Goal: Task Accomplishment & Management: Manage account settings

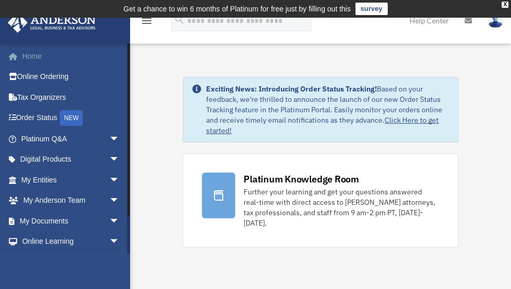
click at [58, 55] on link "Home" at bounding box center [71, 56] width 128 height 21
click at [53, 58] on link "Home" at bounding box center [71, 56] width 128 height 21
click at [110, 221] on span "arrow_drop_down" at bounding box center [119, 221] width 21 height 21
click at [46, 243] on link "Box" at bounding box center [75, 242] width 121 height 21
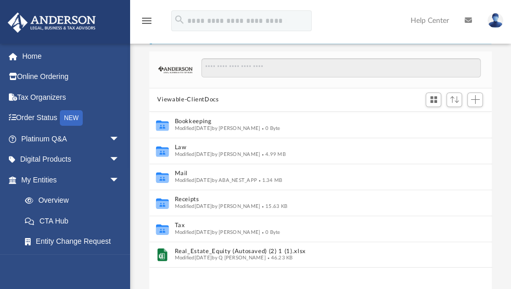
scroll to position [64, 0]
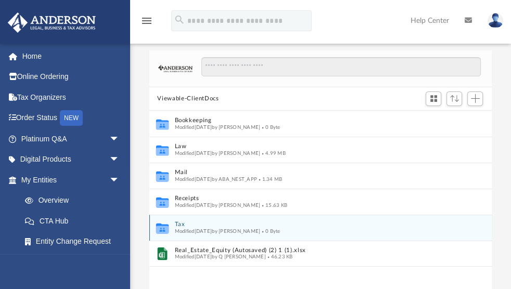
click at [280, 229] on span "0 Byte" at bounding box center [270, 230] width 20 height 5
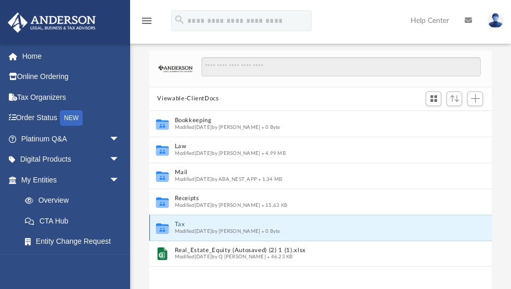
click at [274, 225] on button "Tax" at bounding box center [313, 224] width 278 height 7
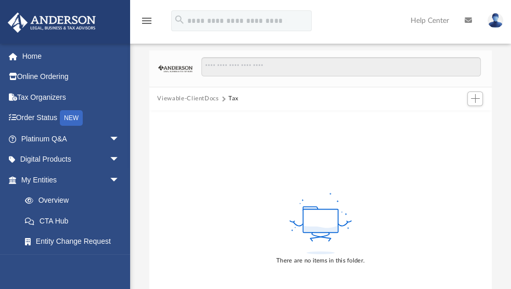
click at [188, 99] on button "Viewable-ClientDocs" at bounding box center [187, 98] width 61 height 9
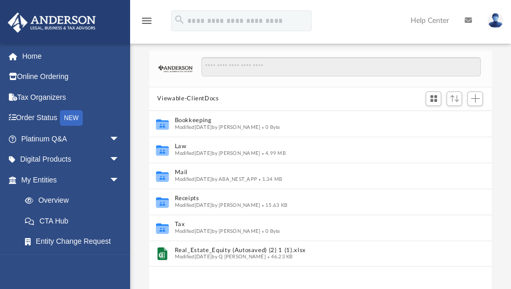
scroll to position [231, 337]
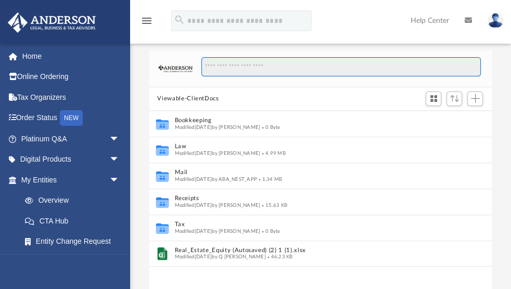
click at [220, 67] on input "Search files and folders" at bounding box center [340, 67] width 279 height 20
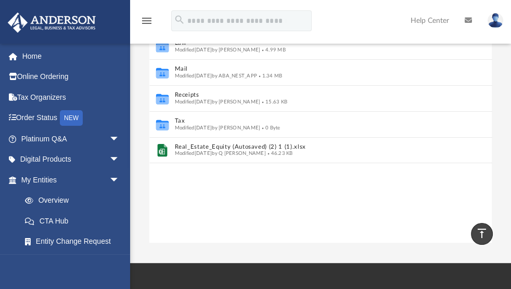
scroll to position [157, 0]
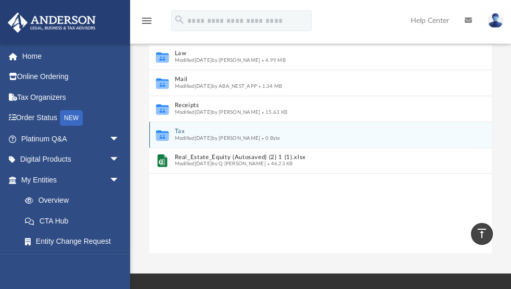
click at [227, 132] on button "Tax" at bounding box center [313, 131] width 278 height 7
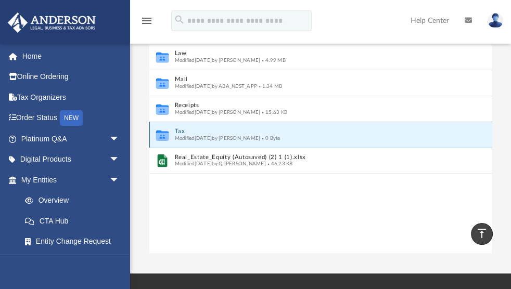
click at [227, 132] on button "Tax" at bounding box center [313, 131] width 278 height 7
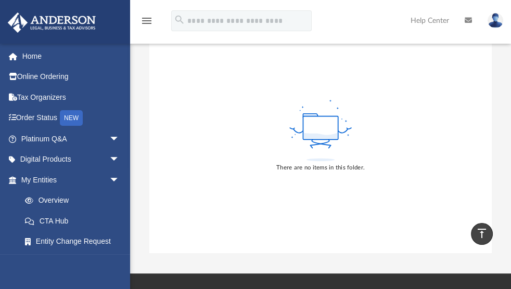
click at [476, 235] on icon "vertical_align_top" at bounding box center [482, 233] width 12 height 12
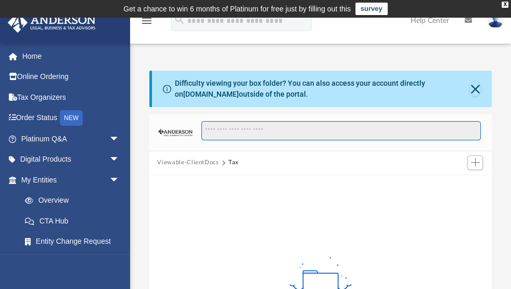
click at [286, 133] on input "Search files and folders" at bounding box center [340, 131] width 279 height 20
click at [245, 127] on input "Search files and folders" at bounding box center [340, 131] width 279 height 20
click at [208, 130] on input "Search files and folders" at bounding box center [340, 131] width 279 height 20
drag, startPoint x: 208, startPoint y: 130, endPoint x: 302, endPoint y: 149, distance: 96.6
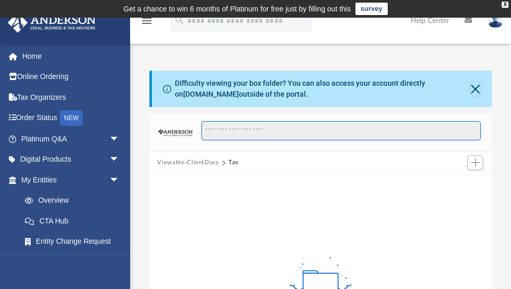
click at [302, 149] on div at bounding box center [337, 136] width 288 height 30
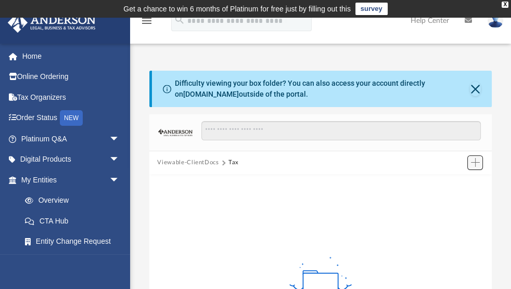
click at [475, 162] on span "Add" at bounding box center [475, 162] width 9 height 9
click at [459, 186] on li "Upload" at bounding box center [460, 183] width 33 height 11
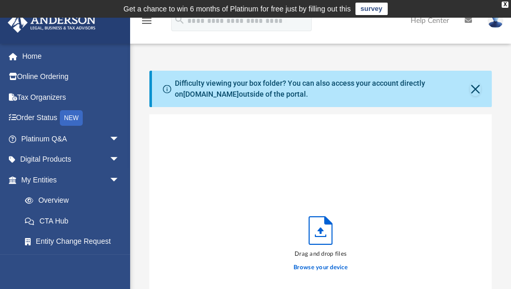
scroll to position [259, 337]
click at [323, 265] on label "Browse your device" at bounding box center [321, 267] width 54 height 9
click at [0, 0] on input "Browse your device" at bounding box center [0, 0] width 0 height 0
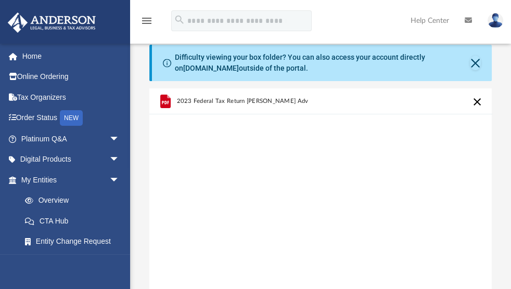
scroll to position [5, 0]
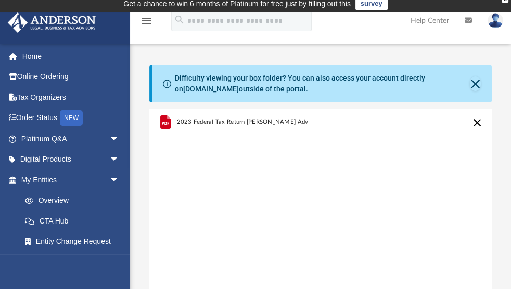
click at [261, 116] on div "2023 Federal Tax Return Anderson Advisors_Reynoso.pdf" at bounding box center [241, 122] width 131 height 23
click at [261, 133] on div "2023 Federal Tax Return Anderson Advisors_Reynoso.pdf" at bounding box center [241, 122] width 131 height 23
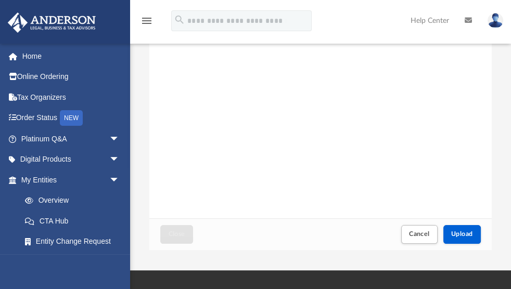
scroll to position [178, 0]
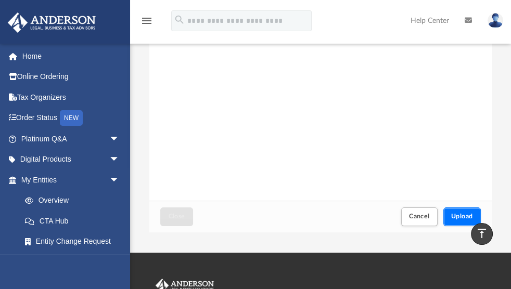
click at [463, 217] on span "Upload" at bounding box center [462, 216] width 22 height 6
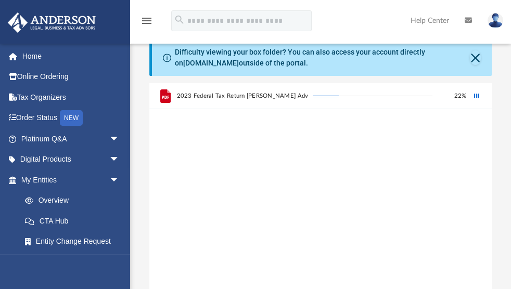
scroll to position [0, 0]
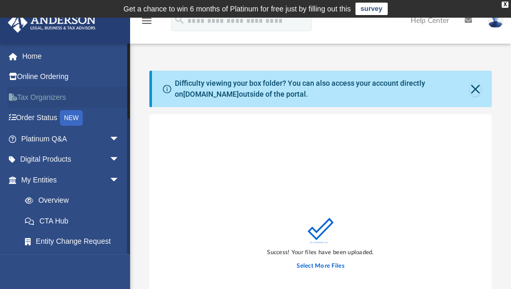
click at [48, 100] on link "Tax Organizers" at bounding box center [71, 97] width 128 height 21
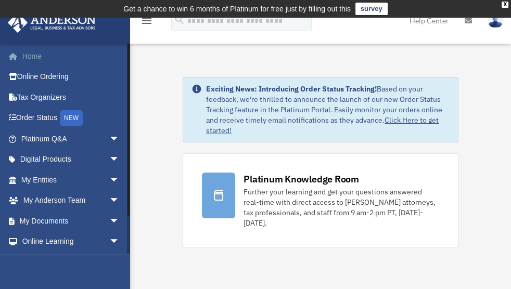
click at [32, 58] on link "Home" at bounding box center [71, 56] width 128 height 21
click at [109, 224] on span "arrow_drop_down" at bounding box center [119, 221] width 21 height 21
click at [44, 244] on link "Box" at bounding box center [75, 242] width 121 height 21
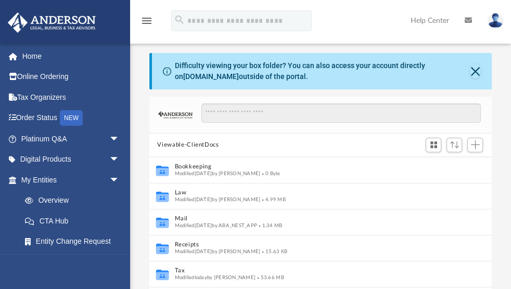
scroll to position [231, 337]
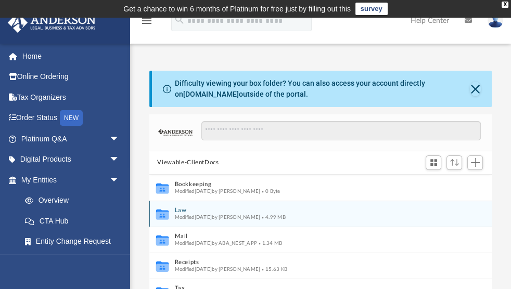
click at [167, 212] on icon "grid" at bounding box center [162, 216] width 12 height 8
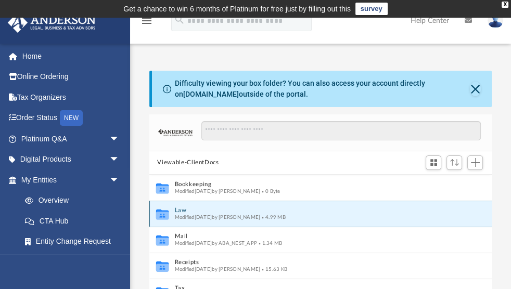
click at [167, 212] on icon "grid" at bounding box center [162, 216] width 12 height 8
click at [165, 215] on icon "grid" at bounding box center [162, 216] width 12 height 8
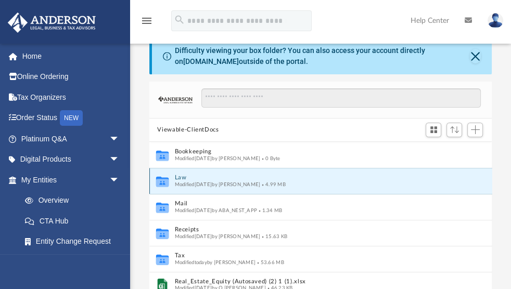
scroll to position [31, 0]
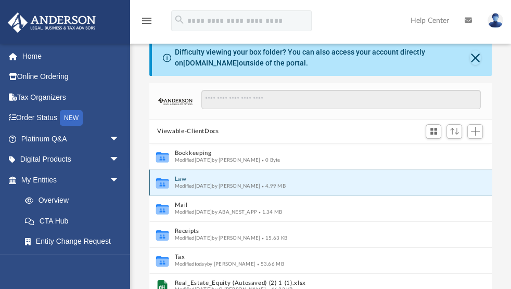
click at [266, 176] on button "Law" at bounding box center [313, 179] width 278 height 7
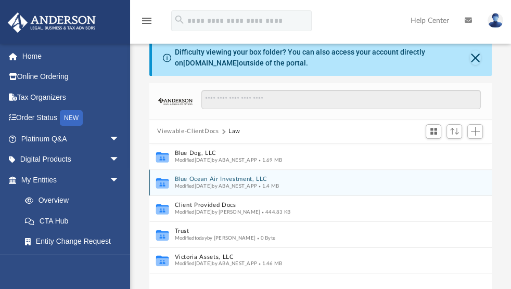
click at [352, 173] on div "Collaborated Folder Blue Ocean Air Investment, LLC Modified [DATE] by ABA_NEST_…" at bounding box center [320, 183] width 343 height 26
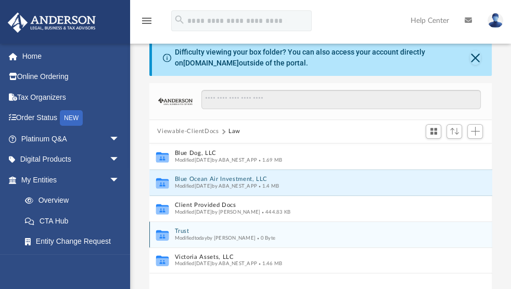
click at [208, 233] on button "Trust" at bounding box center [313, 231] width 278 height 7
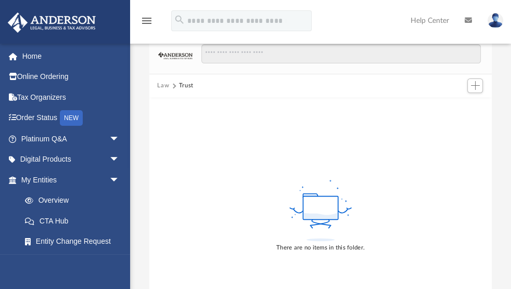
scroll to position [0, 0]
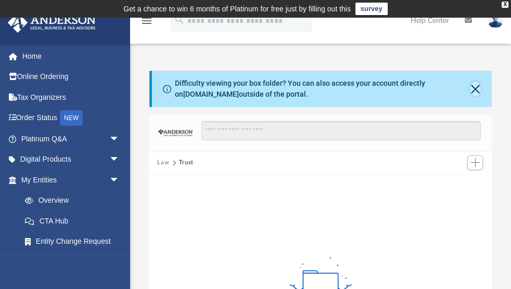
click at [477, 85] on button "Close" at bounding box center [475, 89] width 11 height 15
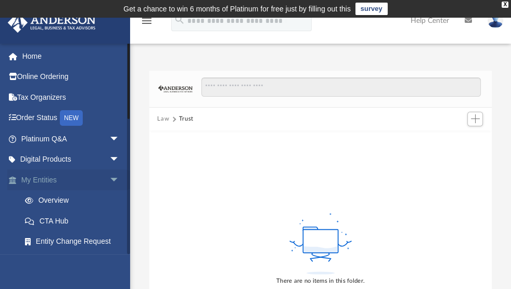
click at [84, 180] on link "My Entities arrow_drop_down" at bounding box center [71, 180] width 128 height 21
click at [73, 60] on link "Home" at bounding box center [71, 56] width 128 height 21
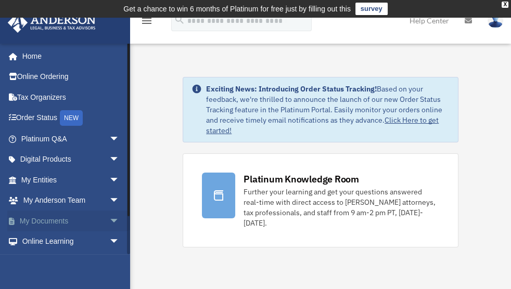
click at [66, 222] on link "My Documents arrow_drop_down" at bounding box center [71, 221] width 128 height 21
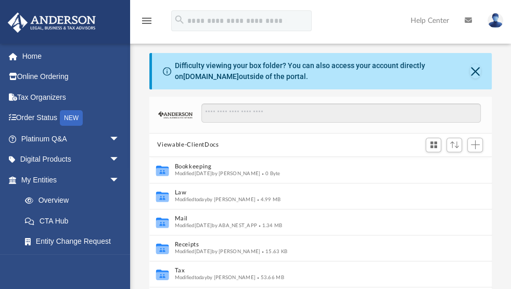
scroll to position [231, 337]
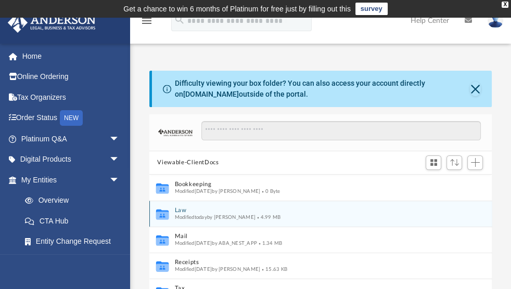
click at [184, 214] on span "Modified [DATE] by [PERSON_NAME]" at bounding box center [214, 216] width 81 height 5
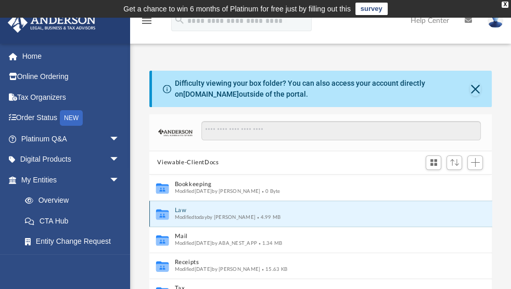
click at [184, 214] on span "Modified [DATE] by [PERSON_NAME]" at bounding box center [214, 216] width 81 height 5
drag, startPoint x: 184, startPoint y: 214, endPoint x: 210, endPoint y: 212, distance: 26.1
click at [210, 212] on button "Law" at bounding box center [313, 210] width 278 height 7
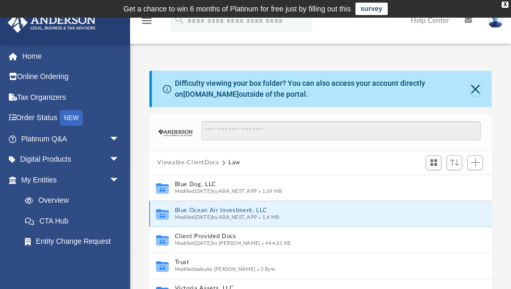
click at [210, 212] on button "Blue Ocean Air Investment, LLC" at bounding box center [313, 210] width 278 height 7
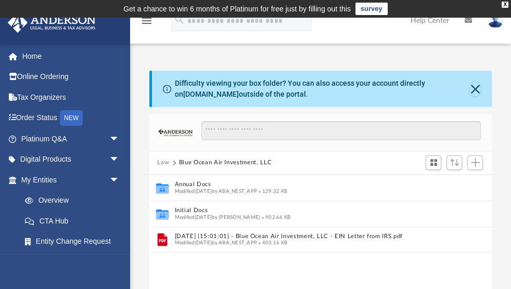
drag, startPoint x: 210, startPoint y: 212, endPoint x: 196, endPoint y: 256, distance: 45.9
click at [196, 256] on div "Collaborated Folder Annual Docs Modified Thu Apr 24 2025 by ABA_NEST_APP 129.32…" at bounding box center [320, 293] width 343 height 237
click at [163, 163] on button "Law" at bounding box center [163, 162] width 12 height 9
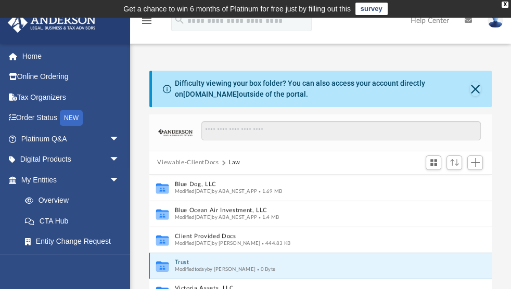
click at [186, 261] on button "Trust" at bounding box center [313, 262] width 278 height 7
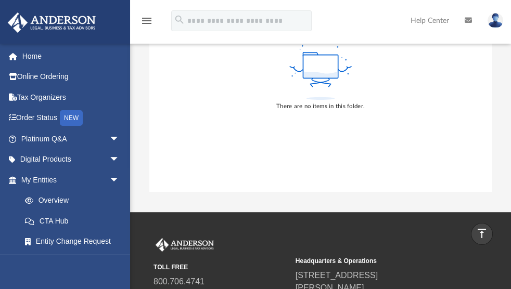
scroll to position [221, 0]
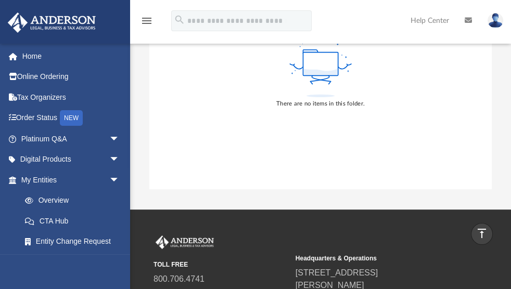
click at [490, 228] on link "Scroll to top vertical_align_top" at bounding box center [482, 234] width 22 height 22
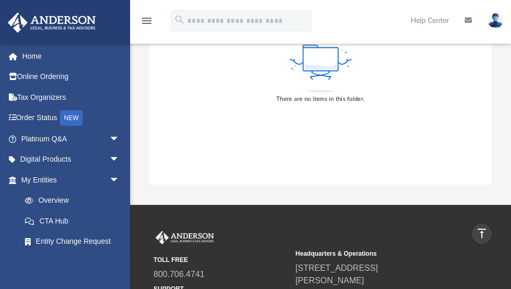
scroll to position [226, 0]
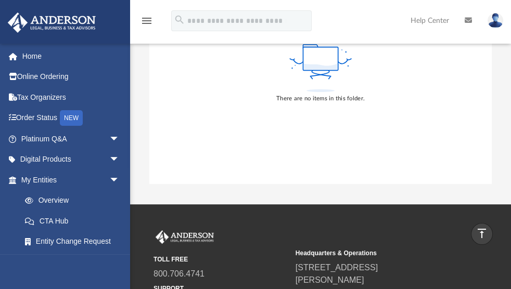
drag, startPoint x: 511, startPoint y: 210, endPoint x: 517, endPoint y: 155, distance: 55.5
click at [511, 155] on html "X Get a chance to win 6 months of Platinum for free just by filling out this su…" at bounding box center [255, 89] width 511 height 630
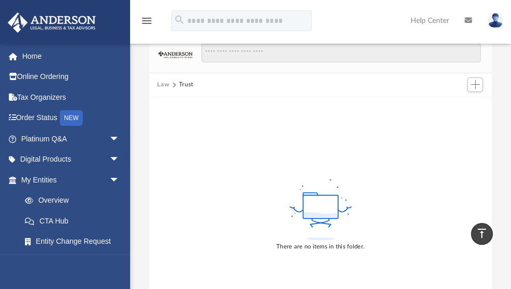
scroll to position [49, 0]
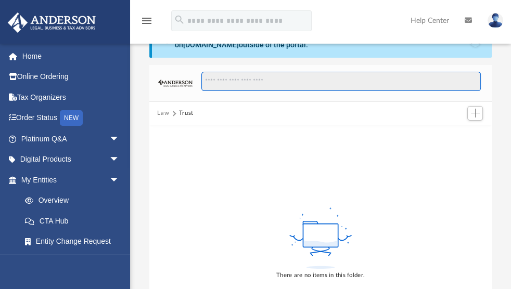
click at [447, 82] on input "Search files and folders" at bounding box center [340, 82] width 279 height 20
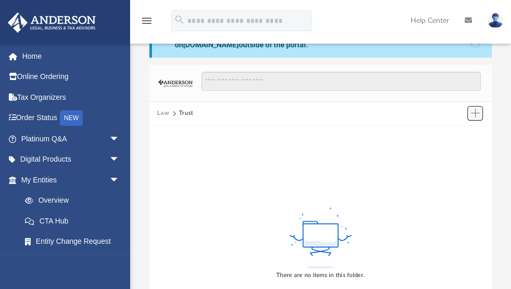
click at [473, 113] on span "Add" at bounding box center [475, 113] width 9 height 9
click at [460, 133] on li "Upload" at bounding box center [460, 133] width 33 height 11
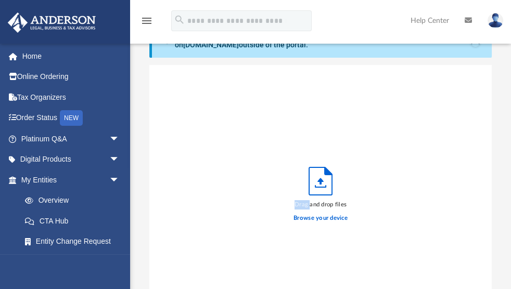
scroll to position [259, 337]
click at [460, 133] on div "Drag and drop files Browse your device" at bounding box center [320, 197] width 343 height 264
click at [336, 221] on label "Browse your device" at bounding box center [321, 218] width 54 height 9
click at [0, 0] on input "Browse your device" at bounding box center [0, 0] width 0 height 0
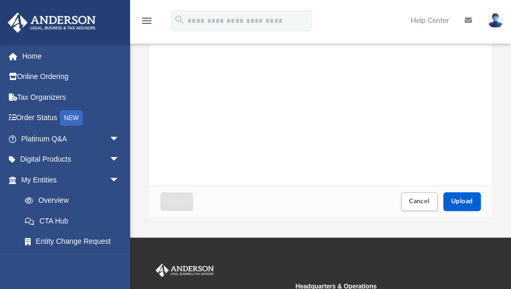
scroll to position [210, 0]
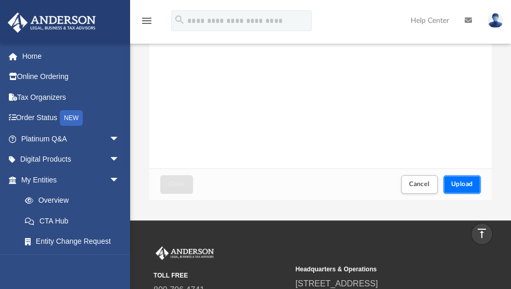
click at [462, 183] on span "Upload" at bounding box center [462, 184] width 22 height 6
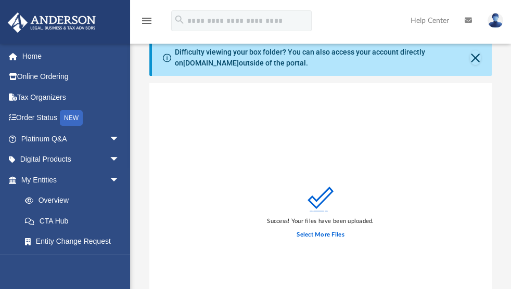
scroll to position [0, 0]
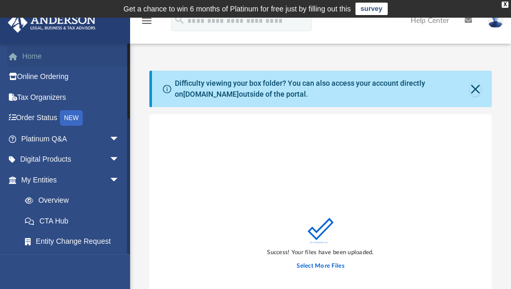
click at [40, 53] on link "Home" at bounding box center [71, 56] width 128 height 21
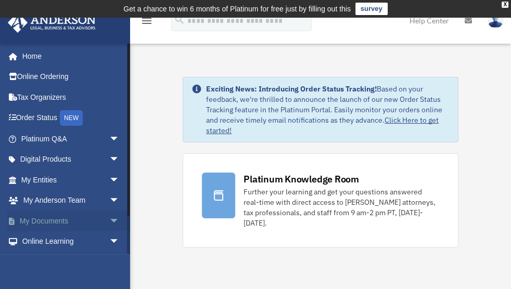
click at [109, 218] on span "arrow_drop_down" at bounding box center [119, 221] width 21 height 21
click at [43, 241] on link "Box" at bounding box center [75, 242] width 121 height 21
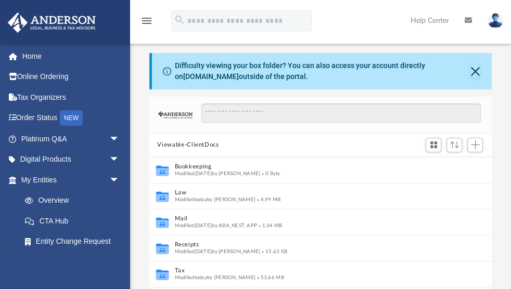
scroll to position [231, 337]
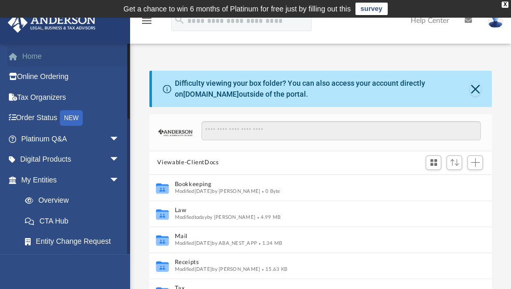
click at [52, 57] on link "Home" at bounding box center [71, 56] width 128 height 21
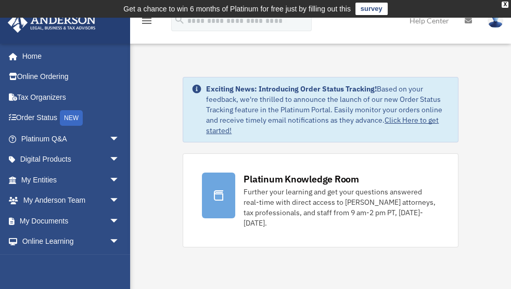
click at [492, 21] on img at bounding box center [496, 20] width 16 height 15
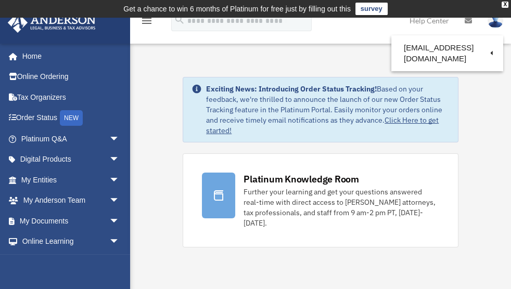
click at [492, 21] on img at bounding box center [496, 20] width 16 height 15
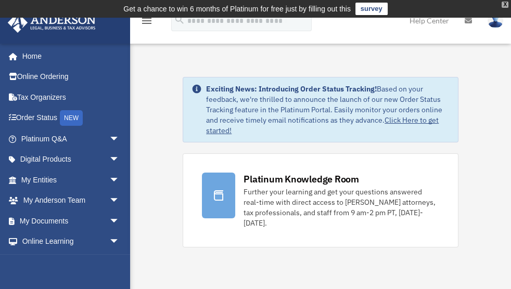
click at [506, 3] on div "X" at bounding box center [505, 5] width 7 height 6
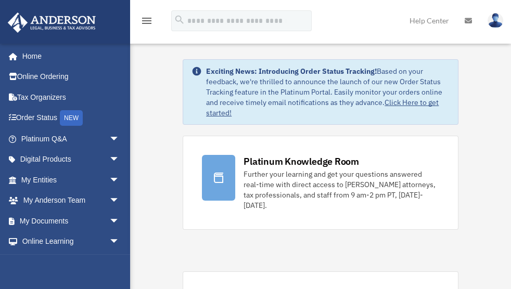
click at [149, 21] on icon "menu" at bounding box center [147, 21] width 12 height 12
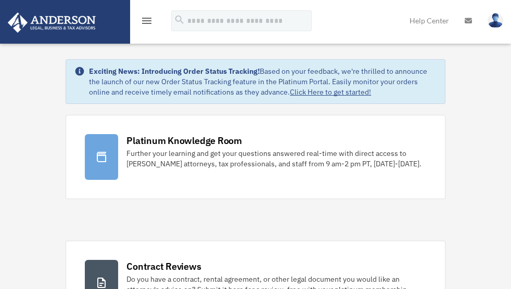
click at [149, 21] on icon "menu" at bounding box center [147, 21] width 12 height 12
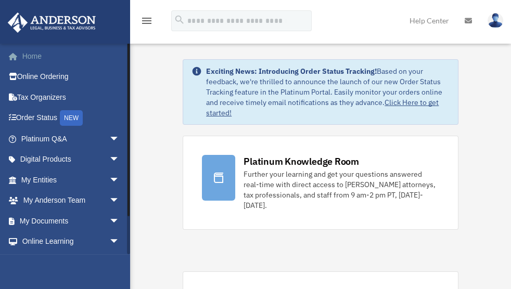
click at [49, 57] on link "Home" at bounding box center [71, 56] width 128 height 21
click at [35, 55] on link "Home" at bounding box center [71, 56] width 128 height 21
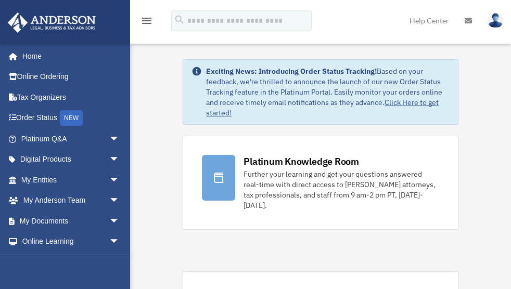
click at [492, 20] on img at bounding box center [496, 20] width 16 height 15
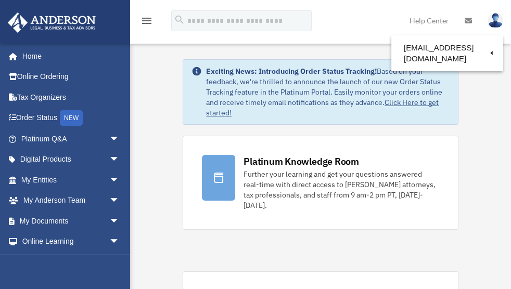
click at [65, 20] on img at bounding box center [52, 22] width 94 height 20
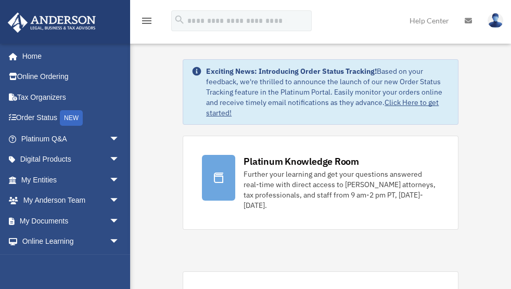
click at [144, 22] on icon "menu" at bounding box center [147, 21] width 12 height 12
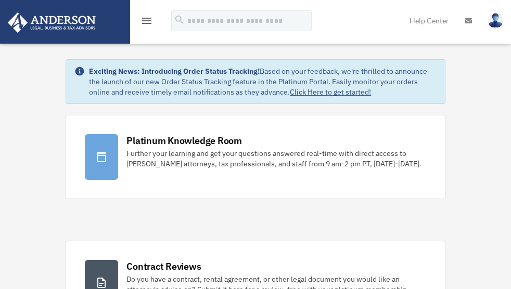
click at [440, 21] on link "Help Center" at bounding box center [429, 20] width 55 height 41
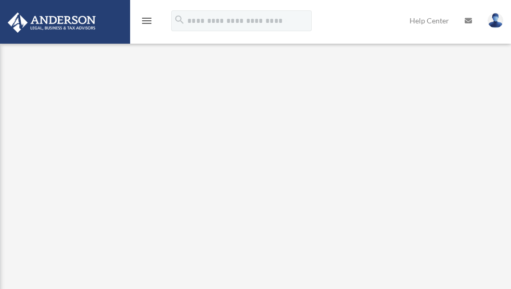
click at [416, 20] on link "Help Center" at bounding box center [429, 20] width 55 height 41
click at [491, 20] on img at bounding box center [496, 20] width 16 height 15
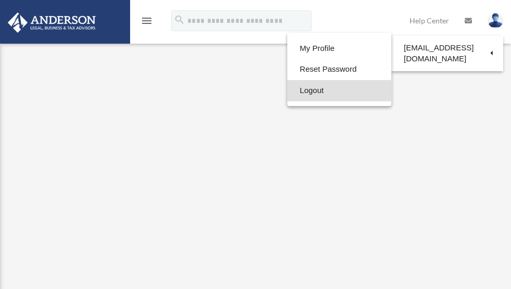
click at [340, 85] on link "Logout" at bounding box center [339, 90] width 104 height 21
